Goal: Contribute content: Contribute content

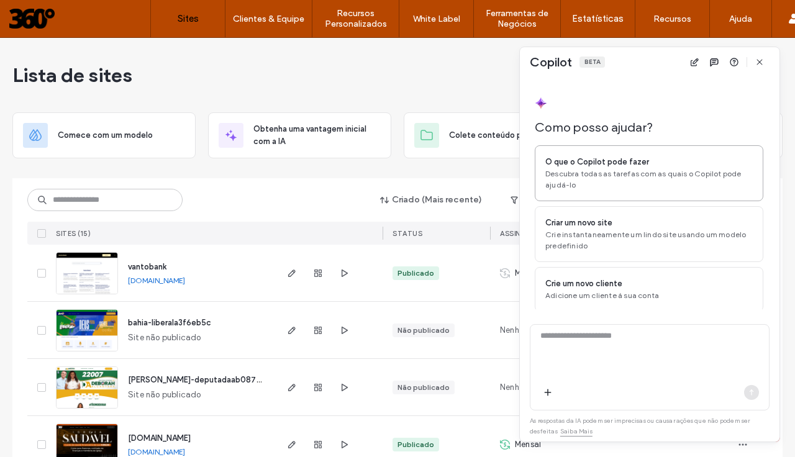
scroll to position [29, 0]
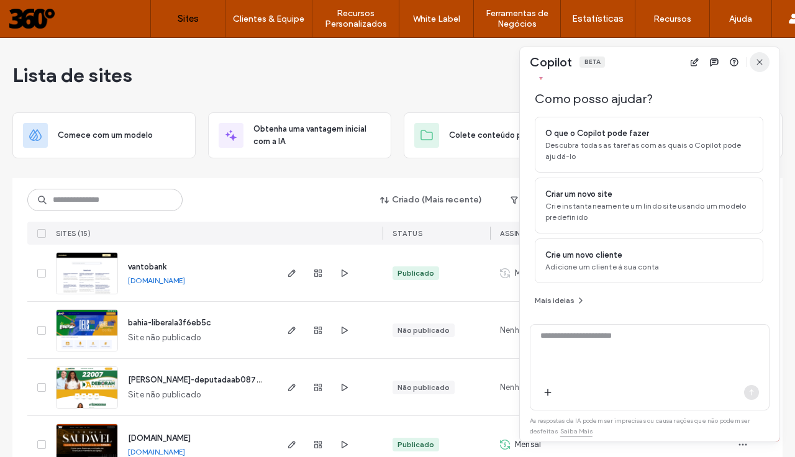
click at [763, 65] on icon "button" at bounding box center [760, 62] width 10 height 10
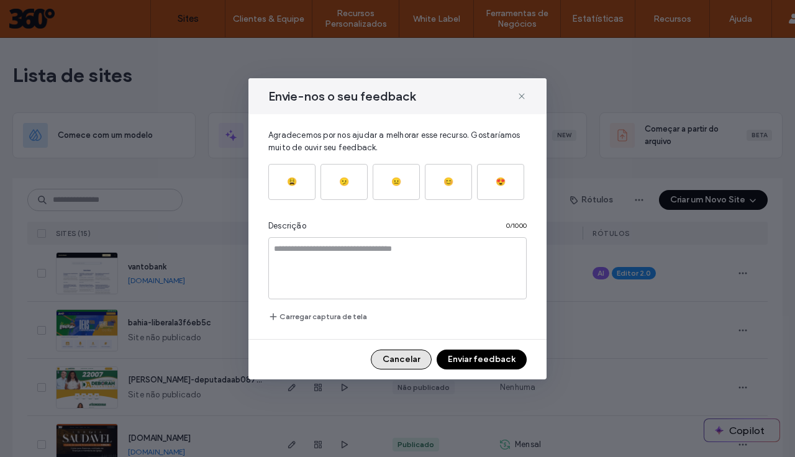
click at [414, 360] on button "Cancelar" at bounding box center [401, 360] width 61 height 20
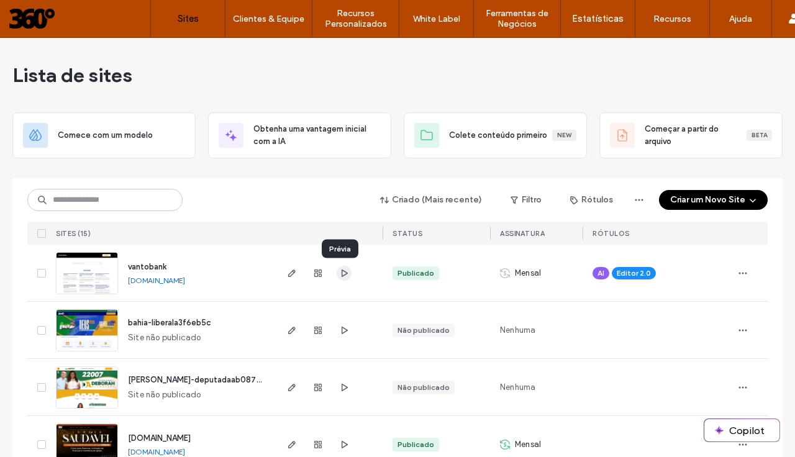
click at [340, 273] on icon "button" at bounding box center [344, 273] width 10 height 10
click at [288, 274] on use "button" at bounding box center [291, 273] width 7 height 7
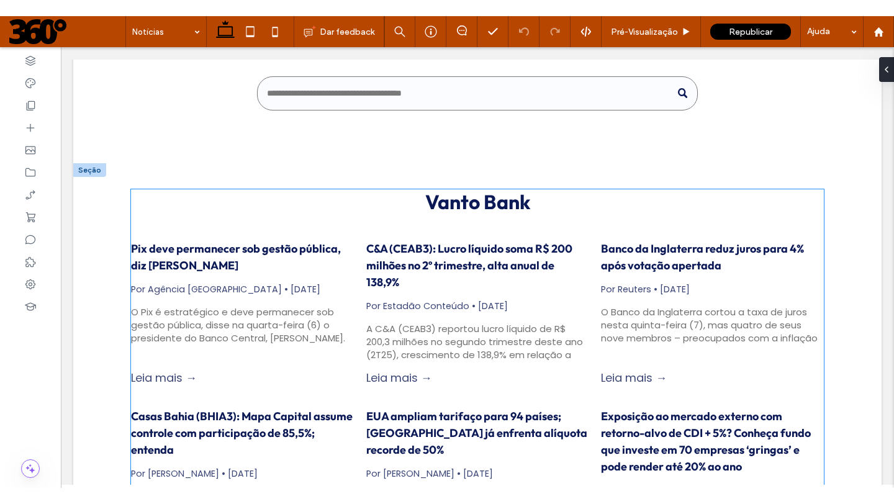
scroll to position [113, 0]
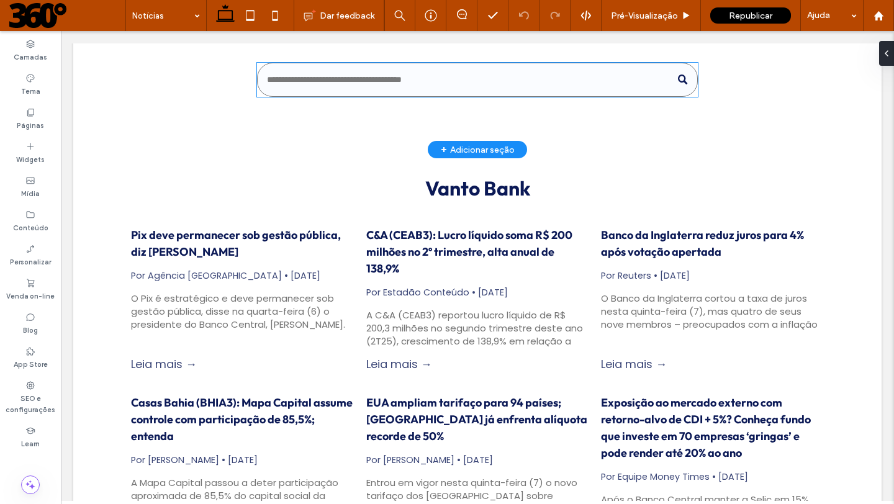
click at [356, 75] on input "Busca" at bounding box center [477, 80] width 440 height 34
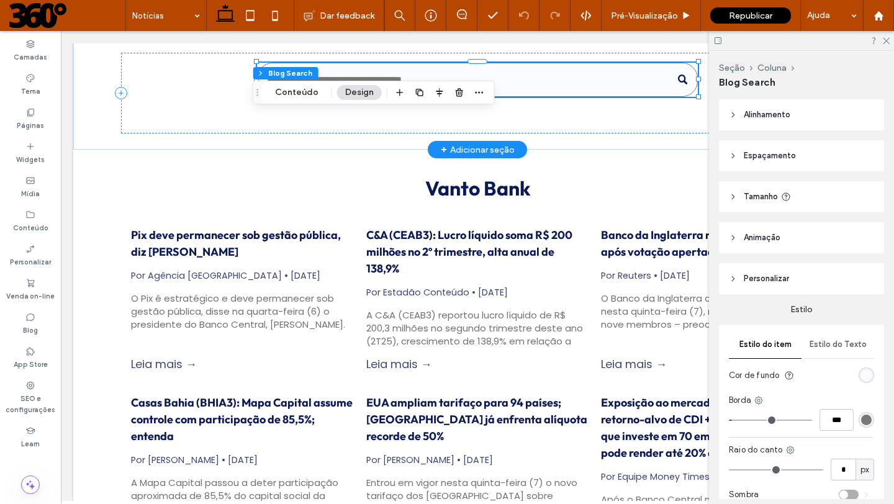
type input "**"
click at [34, 327] on label "Blog" at bounding box center [30, 329] width 15 height 14
click at [30, 320] on use at bounding box center [30, 317] width 8 height 7
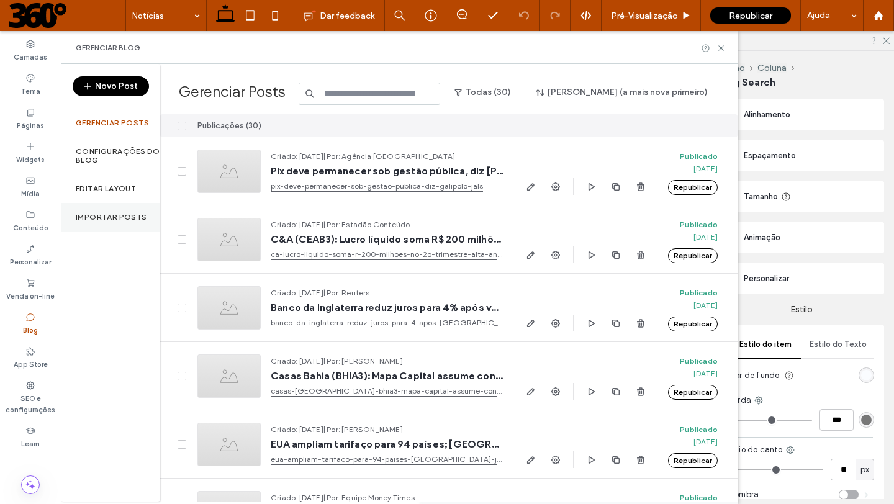
click at [129, 215] on label "Importar posts" at bounding box center [111, 217] width 71 height 9
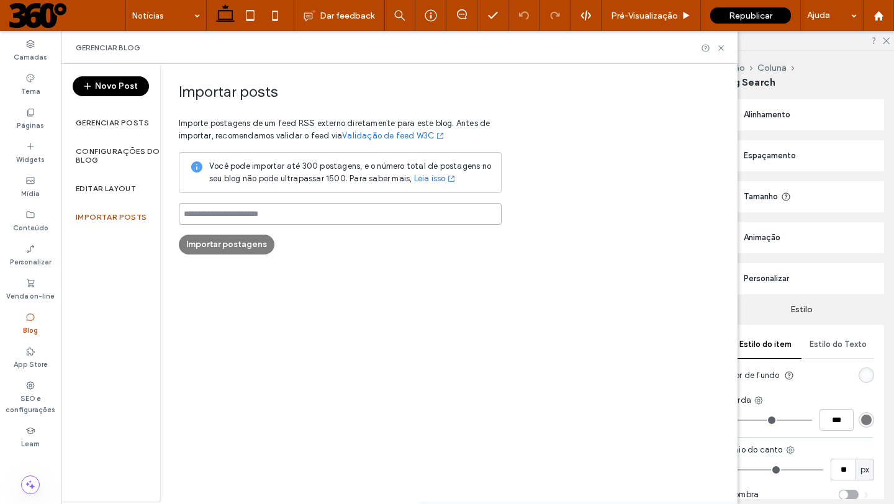
click at [272, 211] on input at bounding box center [340, 214] width 323 height 22
paste input "**********"
type input "**********"
click at [280, 273] on div "**********" at bounding box center [449, 283] width 578 height 438
click at [235, 247] on button "Importar postagens" at bounding box center [227, 245] width 96 height 20
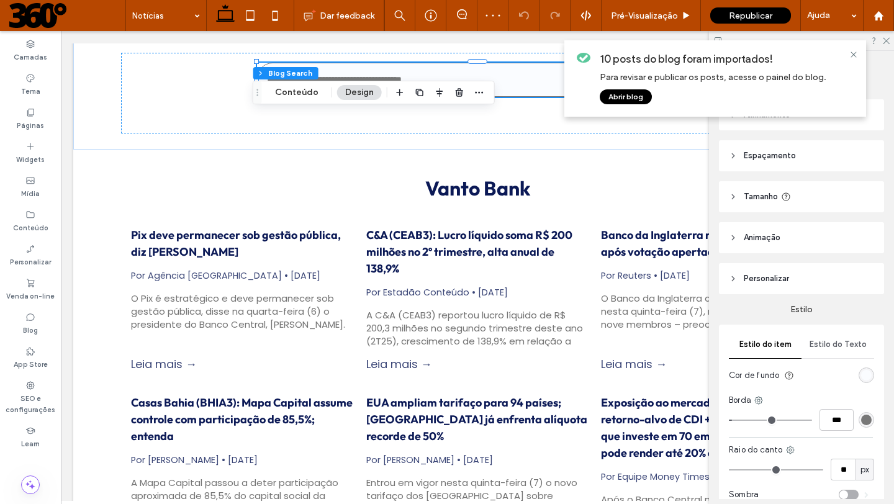
click at [635, 98] on button "Abrir blog" at bounding box center [626, 96] width 52 height 15
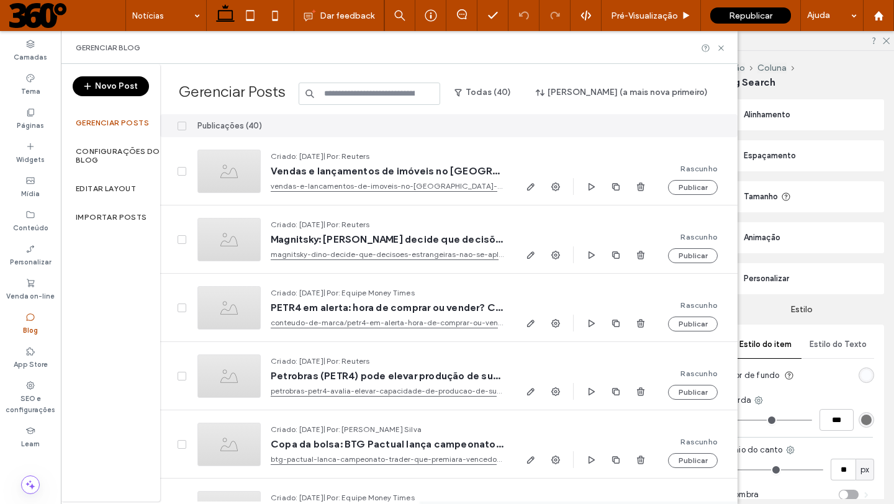
click at [181, 124] on icon at bounding box center [181, 126] width 5 height 4
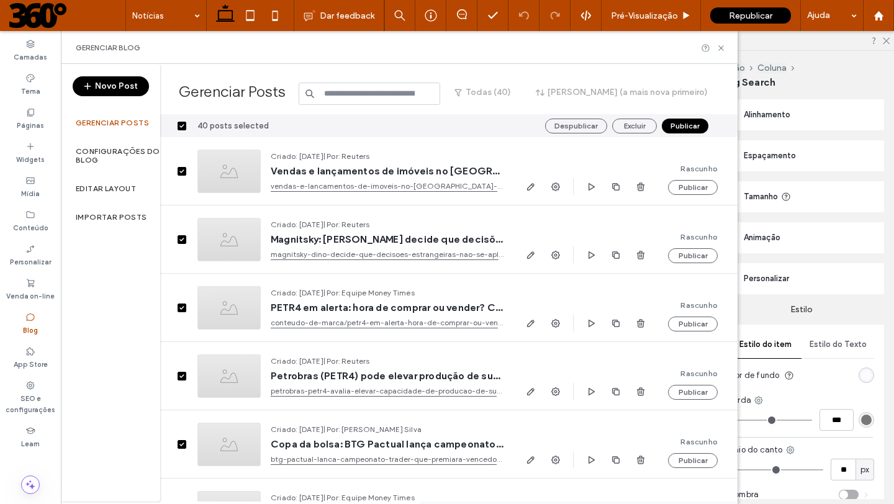
click at [682, 125] on button "Publicar" at bounding box center [685, 126] width 47 height 15
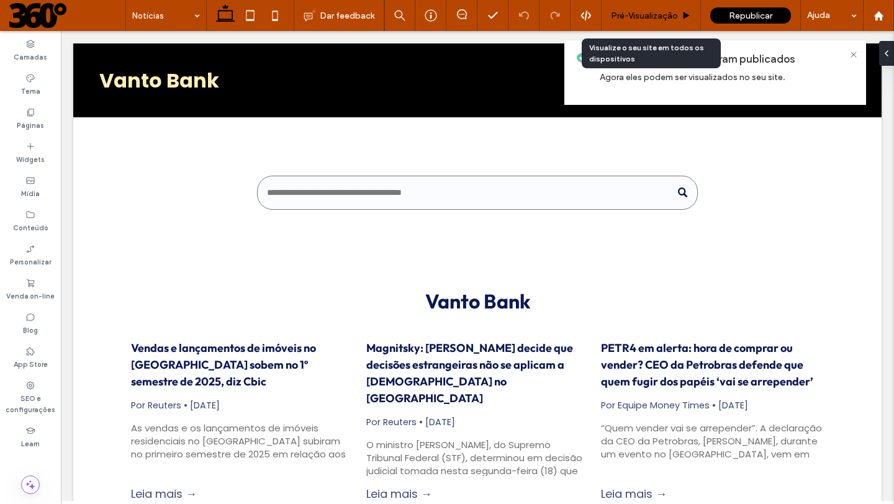
click at [643, 14] on span "Pré-Visualizaçāo" at bounding box center [644, 16] width 67 height 11
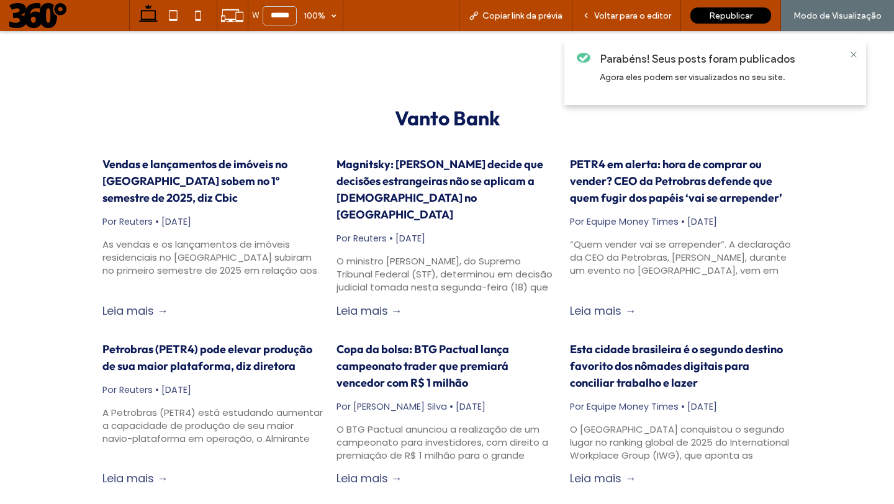
scroll to position [64, 0]
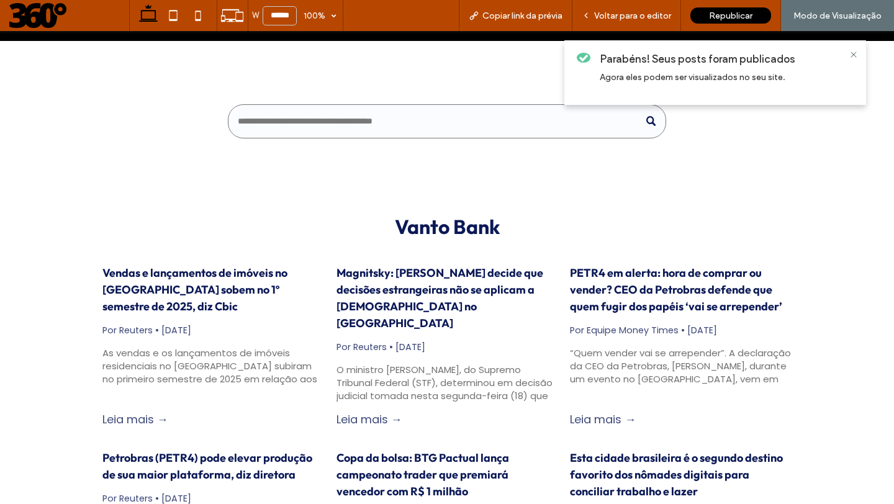
click at [137, 412] on link "Leia mais →" at bounding box center [135, 420] width 66 height 16
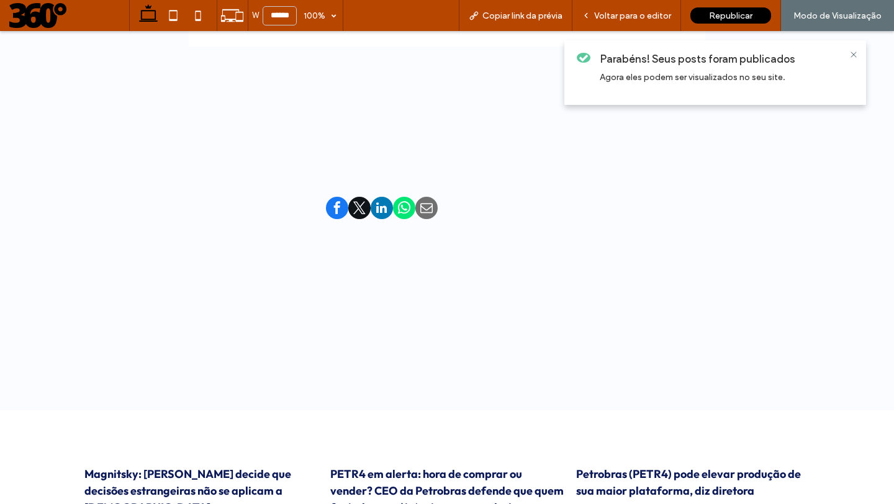
scroll to position [1141, 0]
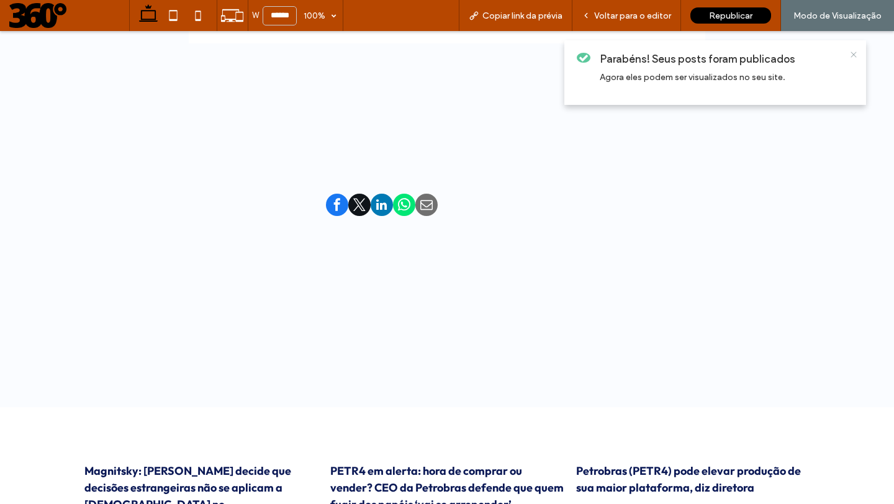
click at [853, 53] on use at bounding box center [854, 55] width 6 height 6
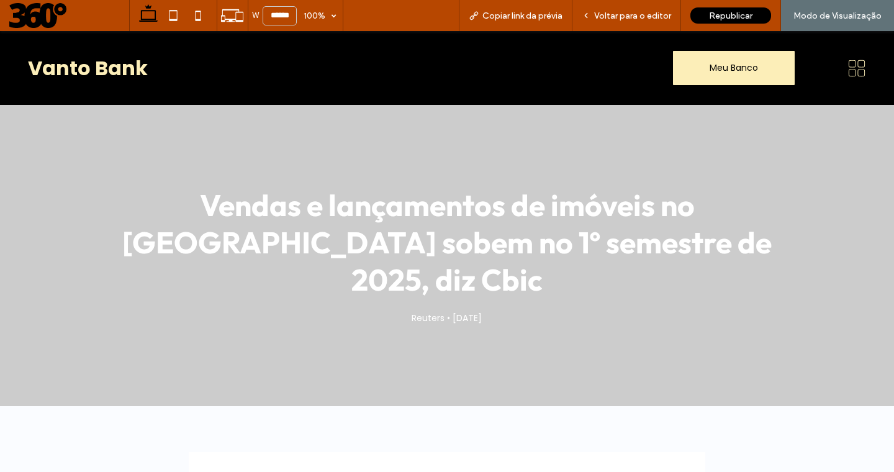
scroll to position [0, 0]
click at [723, 69] on span "Meu Banco" at bounding box center [734, 67] width 48 height 13
click at [623, 12] on span "Voltar para o editor" at bounding box center [632, 16] width 77 height 11
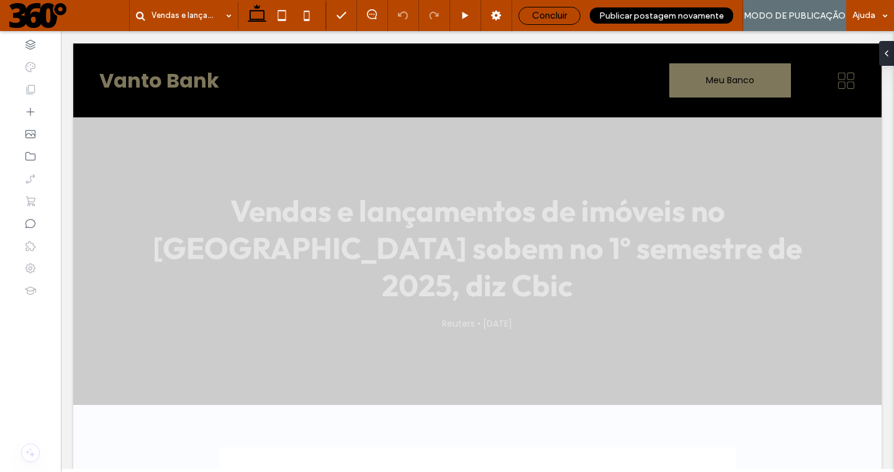
click at [564, 16] on span "Concluir" at bounding box center [549, 15] width 35 height 11
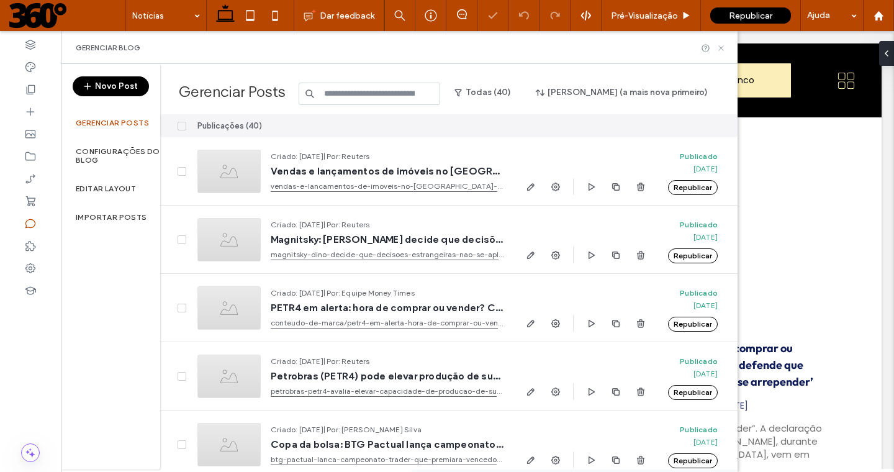
click at [721, 49] on icon at bounding box center [721, 47] width 9 height 9
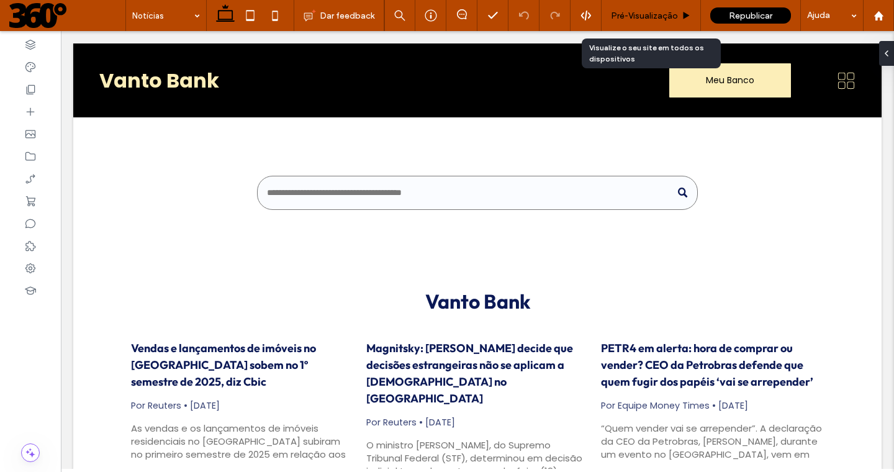
click at [665, 17] on span "Pré-Visualizaçāo" at bounding box center [644, 16] width 67 height 11
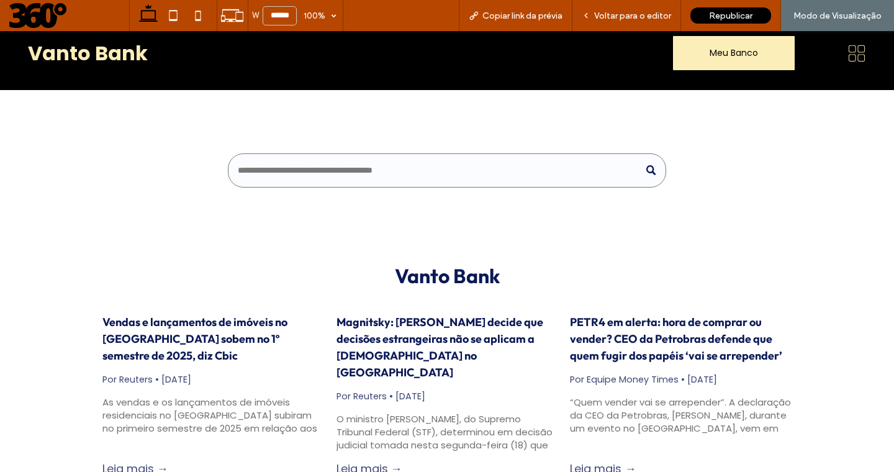
scroll to position [19, 0]
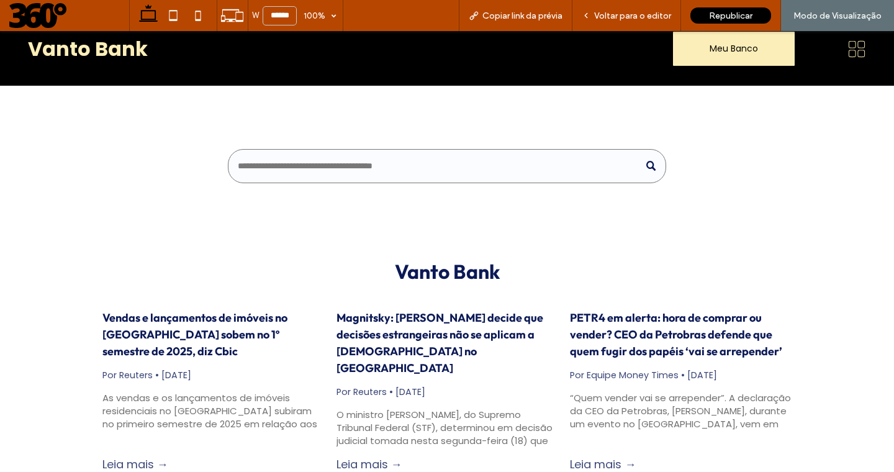
click at [425, 159] on input "Busca" at bounding box center [447, 166] width 438 height 34
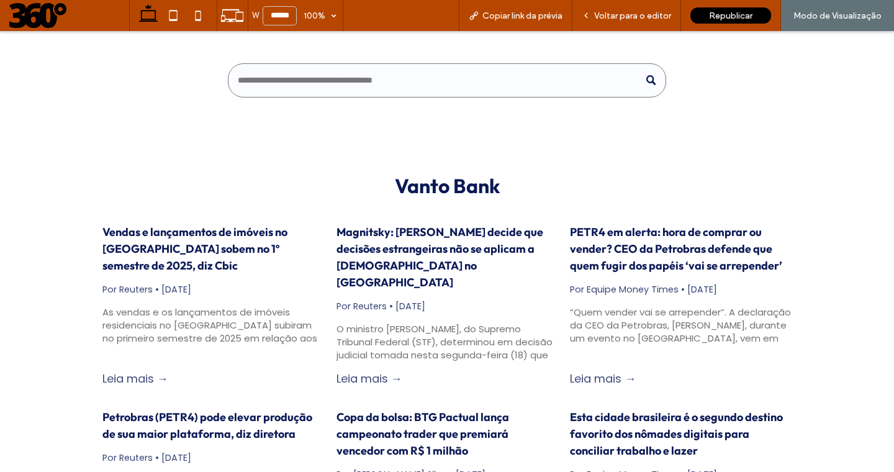
scroll to position [107, 0]
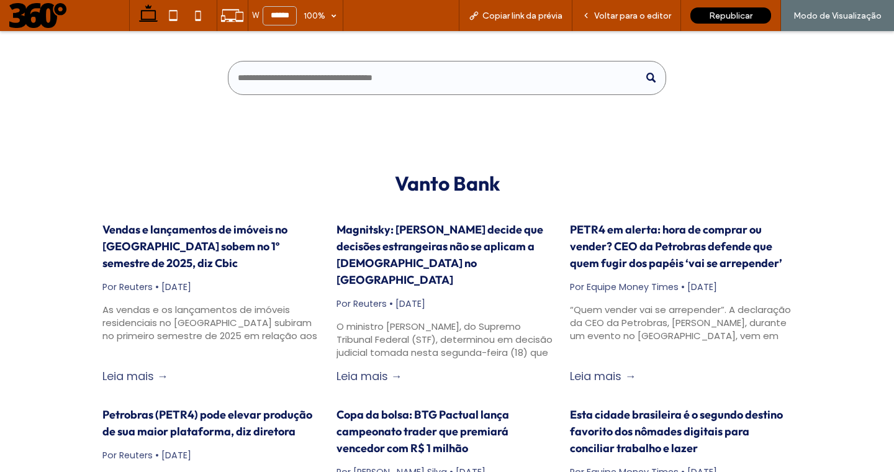
click at [387, 324] on div "O ministro [PERSON_NAME], do Supremo Tribunal Federal (STF), determinou em deci…" at bounding box center [448, 339] width 222 height 39
click at [396, 238] on link "Magnitsky: [PERSON_NAME] decide que decisões estrangeiras não se aplicam a [DEM…" at bounding box center [448, 254] width 222 height 67
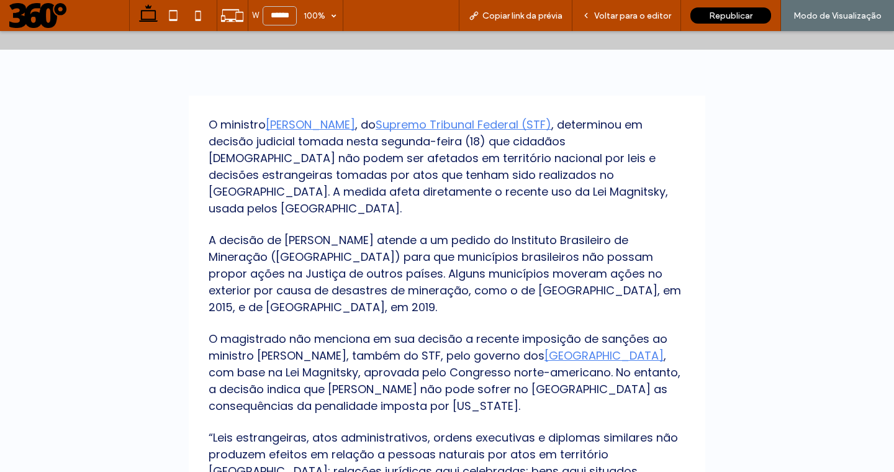
scroll to position [356, 0]
click at [631, 17] on span "Voltar para o editor" at bounding box center [632, 16] width 77 height 11
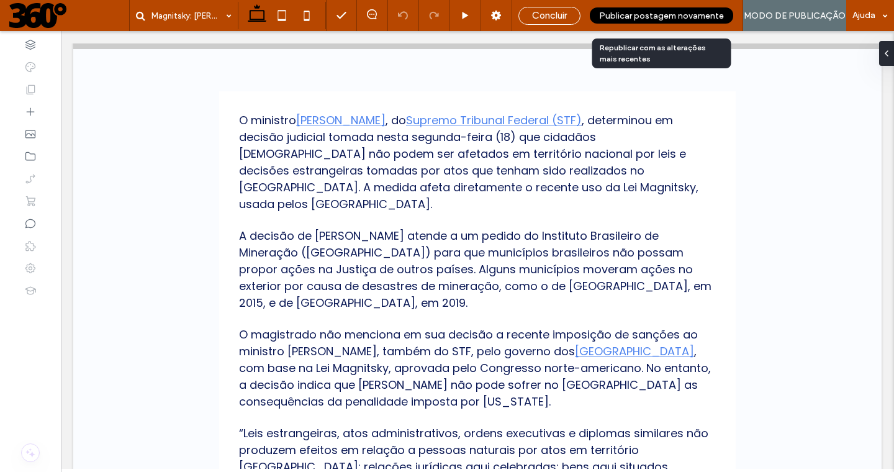
scroll to position [343, 0]
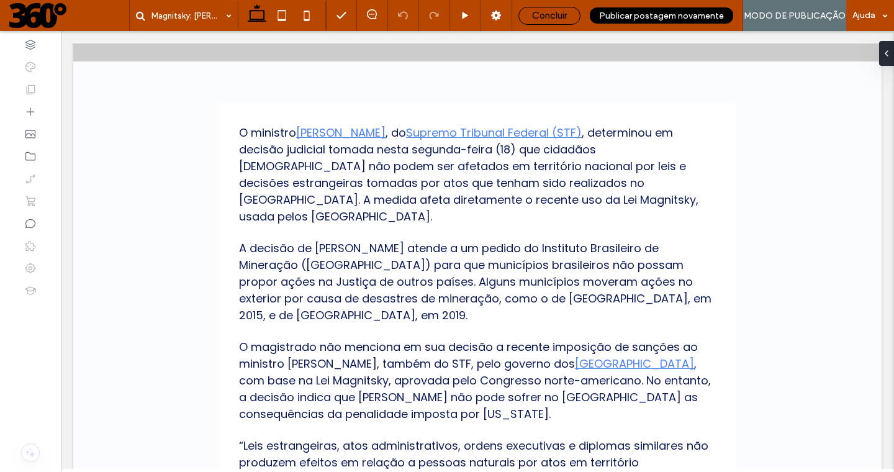
click at [569, 17] on div "Concluir" at bounding box center [549, 15] width 61 height 11
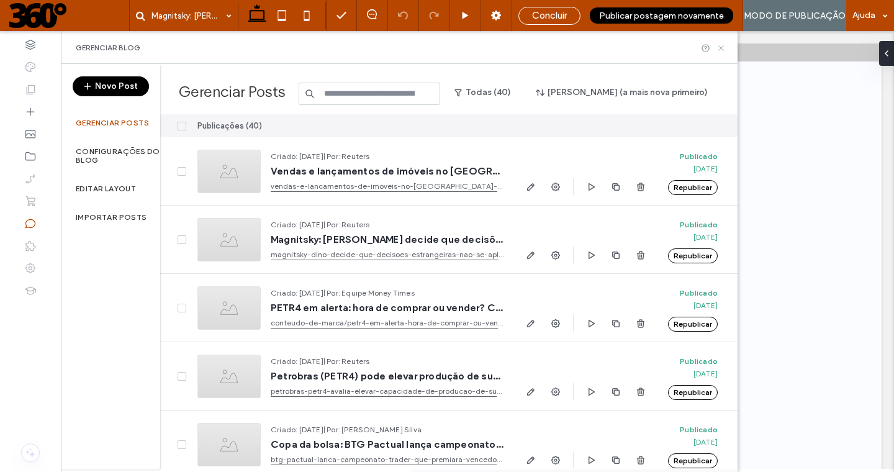
click at [721, 46] on icon at bounding box center [721, 47] width 9 height 9
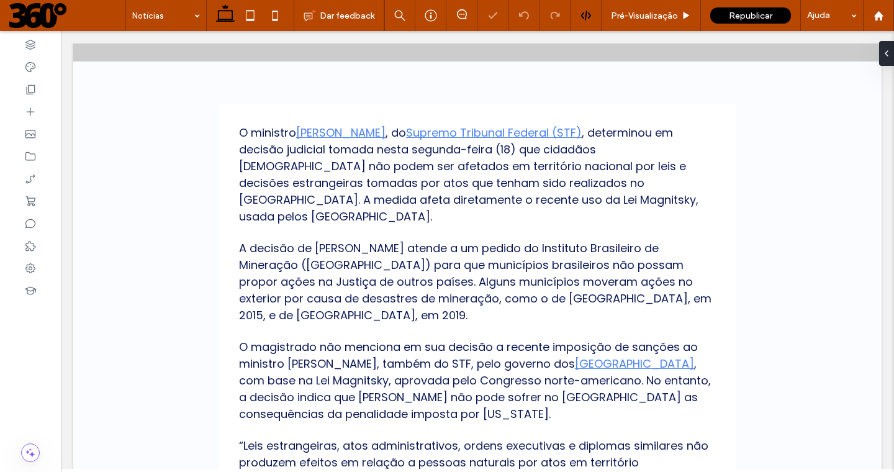
click at [600, 14] on div at bounding box center [586, 15] width 31 height 31
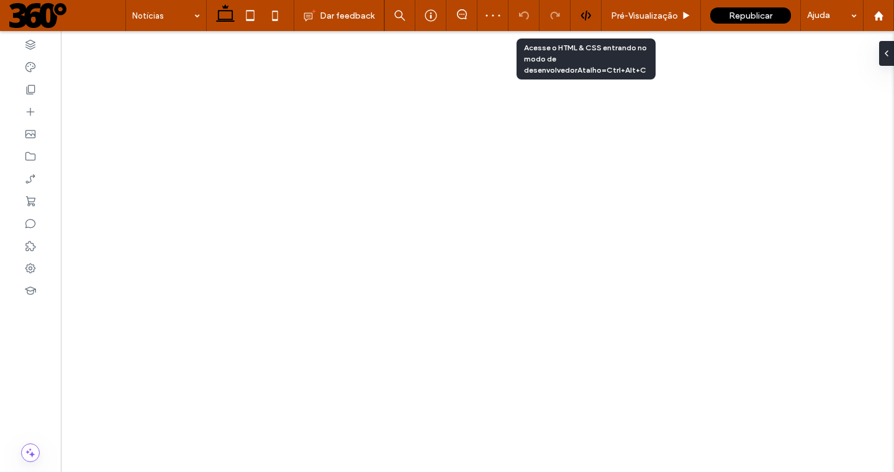
click at [589, 13] on use at bounding box center [586, 16] width 10 height 10
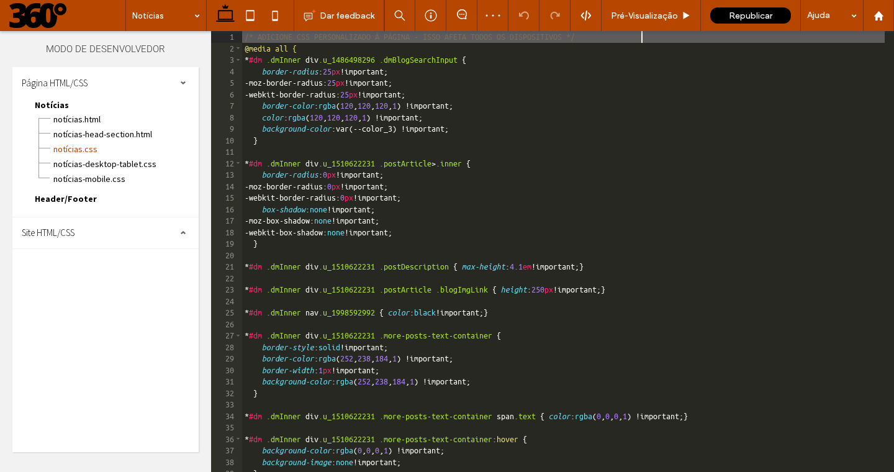
scroll to position [1, 0]
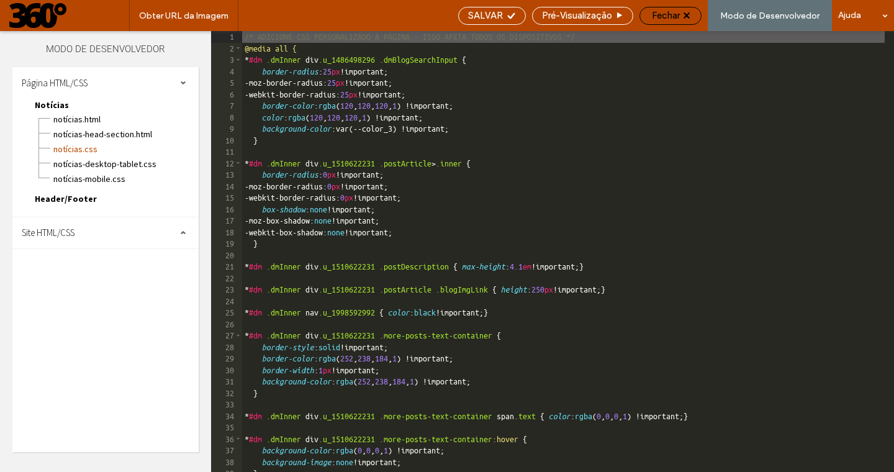
click at [680, 13] on span "Fechar" at bounding box center [666, 15] width 28 height 11
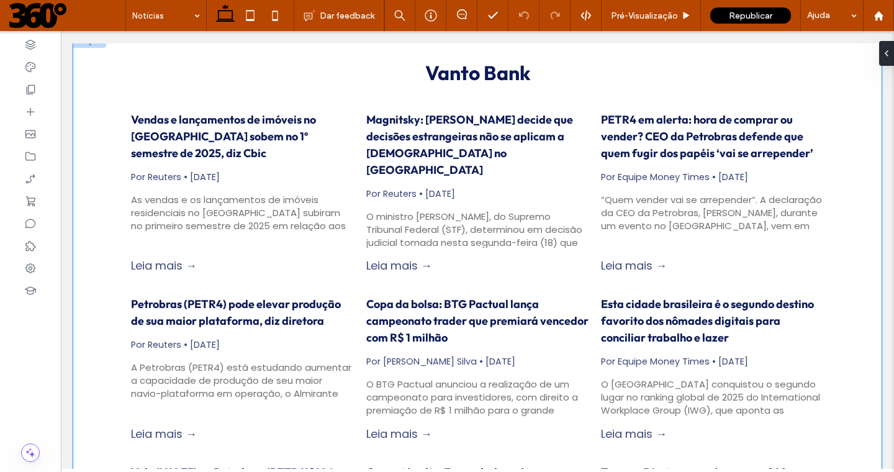
scroll to position [317, 0]
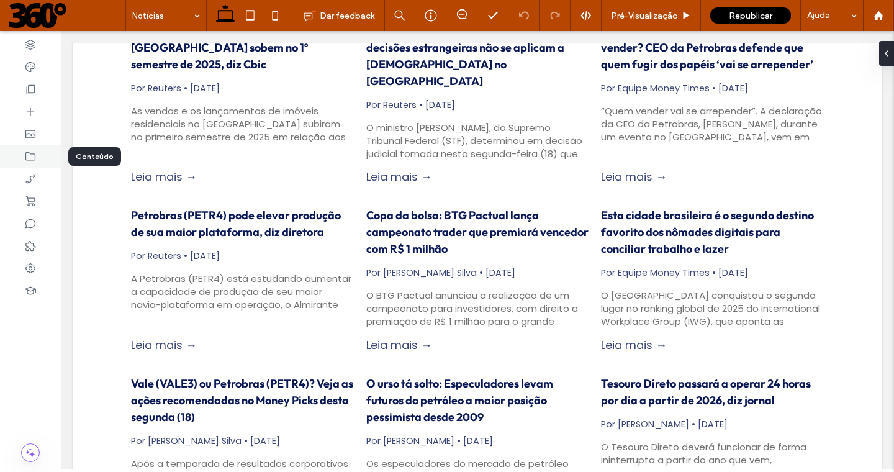
click at [31, 154] on icon at bounding box center [30, 156] width 12 height 12
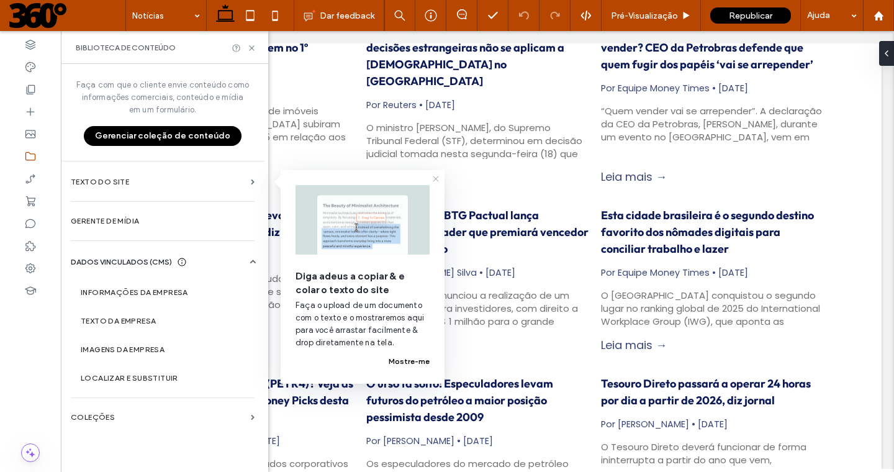
click at [437, 180] on icon at bounding box center [436, 179] width 10 height 10
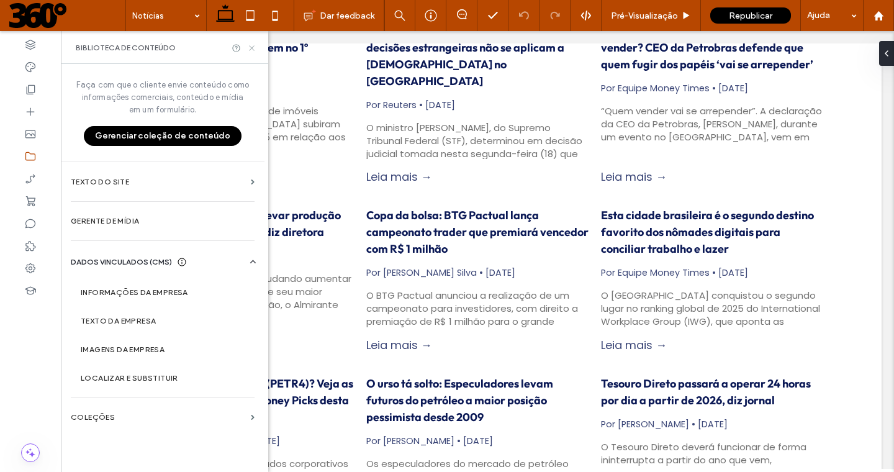
click at [252, 48] on icon at bounding box center [251, 47] width 9 height 9
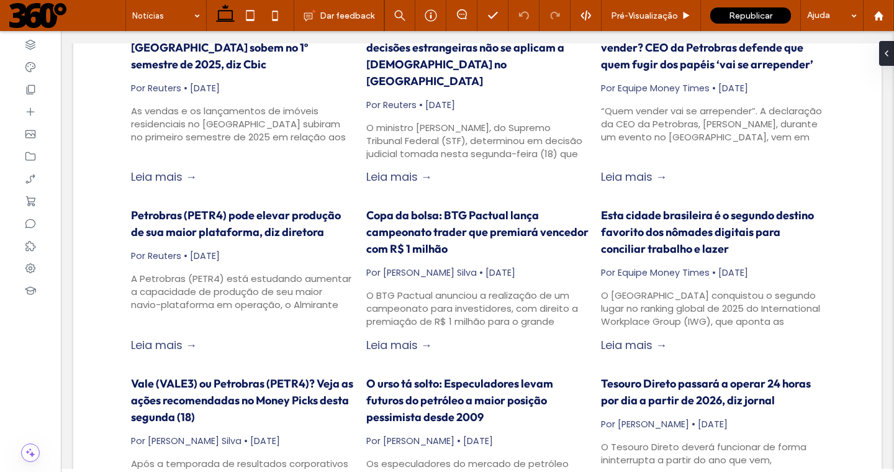
scroll to position [0, 0]
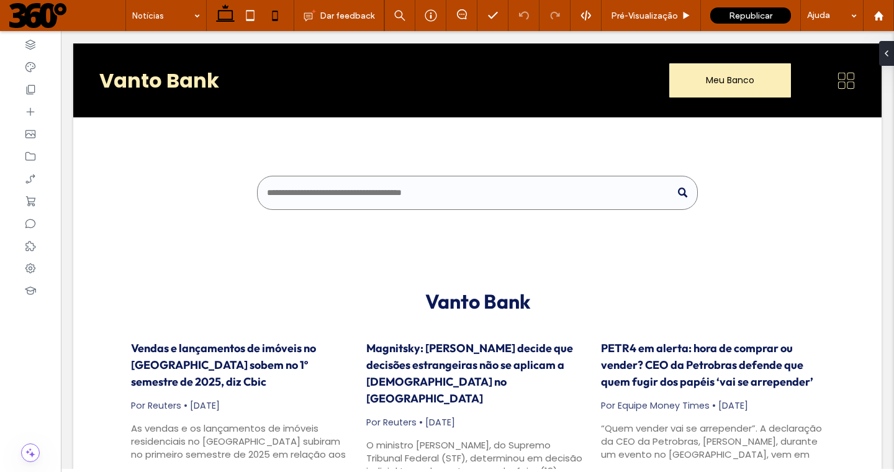
click at [271, 16] on icon at bounding box center [275, 15] width 25 height 25
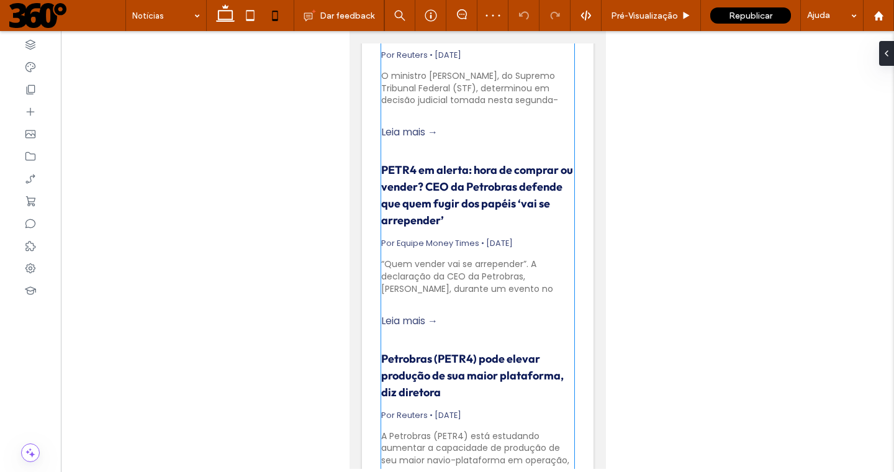
scroll to position [628, 0]
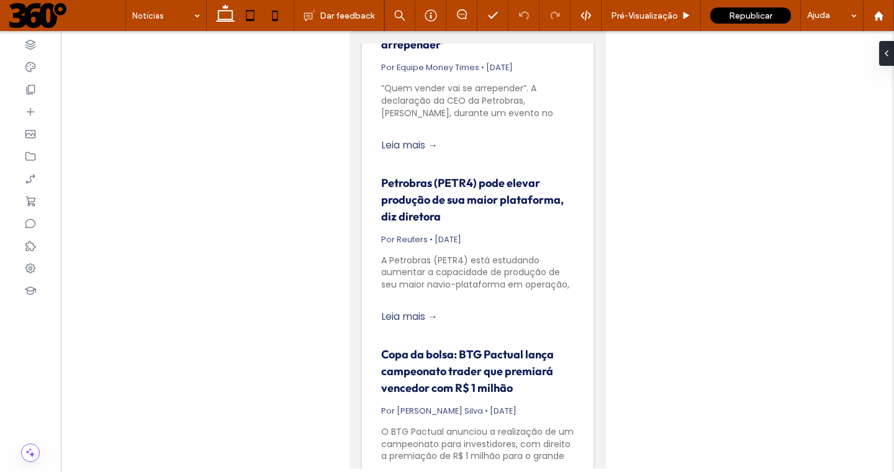
click at [251, 20] on use at bounding box center [250, 15] width 8 height 11
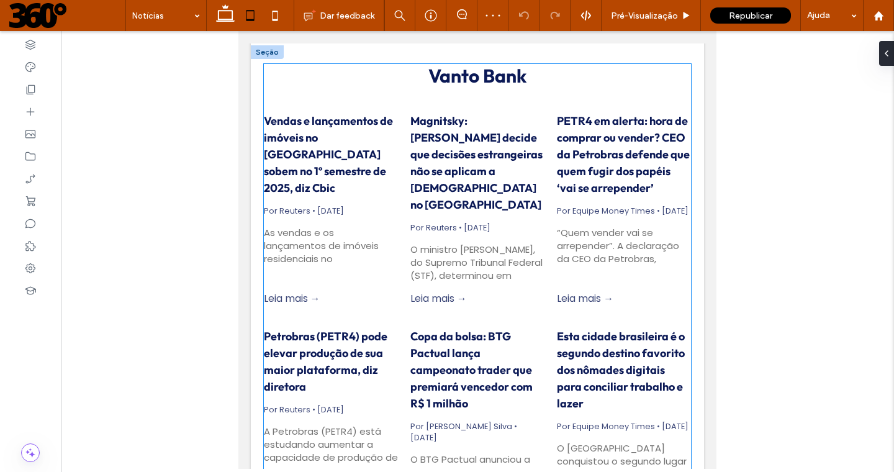
scroll to position [0, 0]
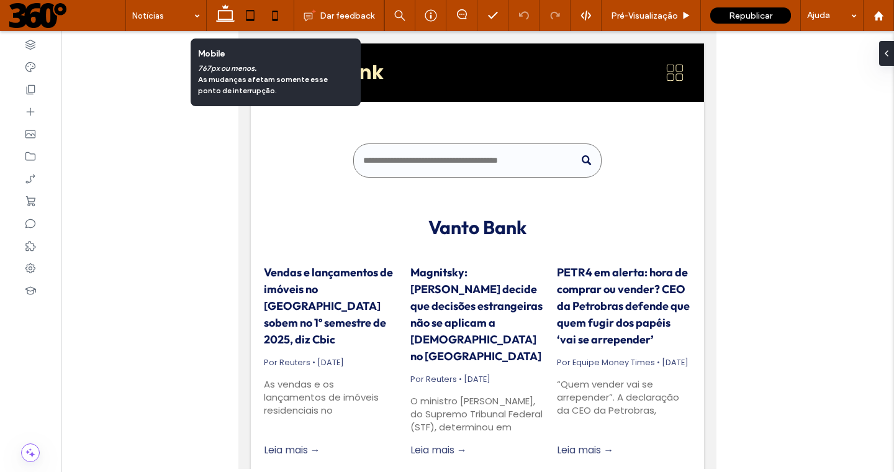
click at [271, 16] on icon at bounding box center [275, 15] width 25 height 25
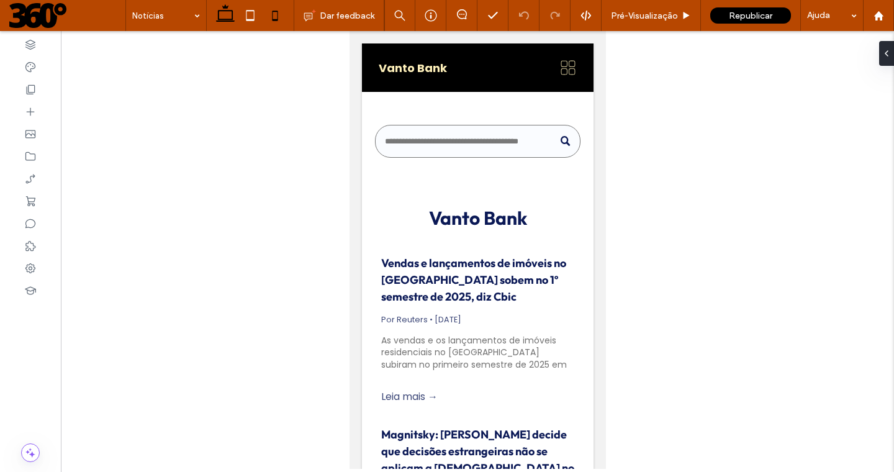
click at [227, 19] on use at bounding box center [225, 12] width 19 height 17
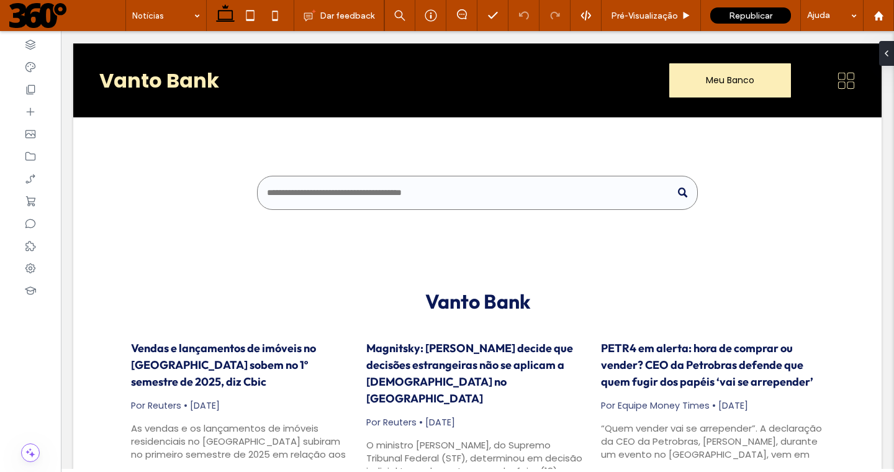
click at [33, 17] on span at bounding box center [67, 15] width 116 height 25
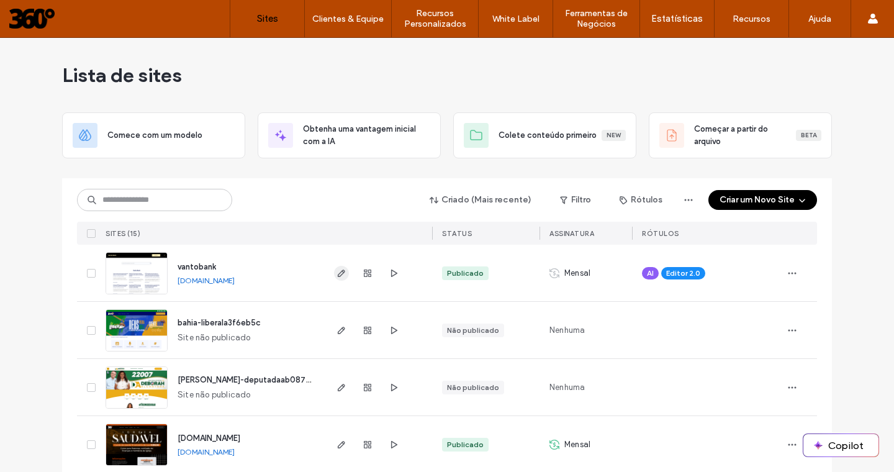
click at [338, 273] on use "button" at bounding box center [341, 273] width 7 height 7
